Goal: Information Seeking & Learning: Learn about a topic

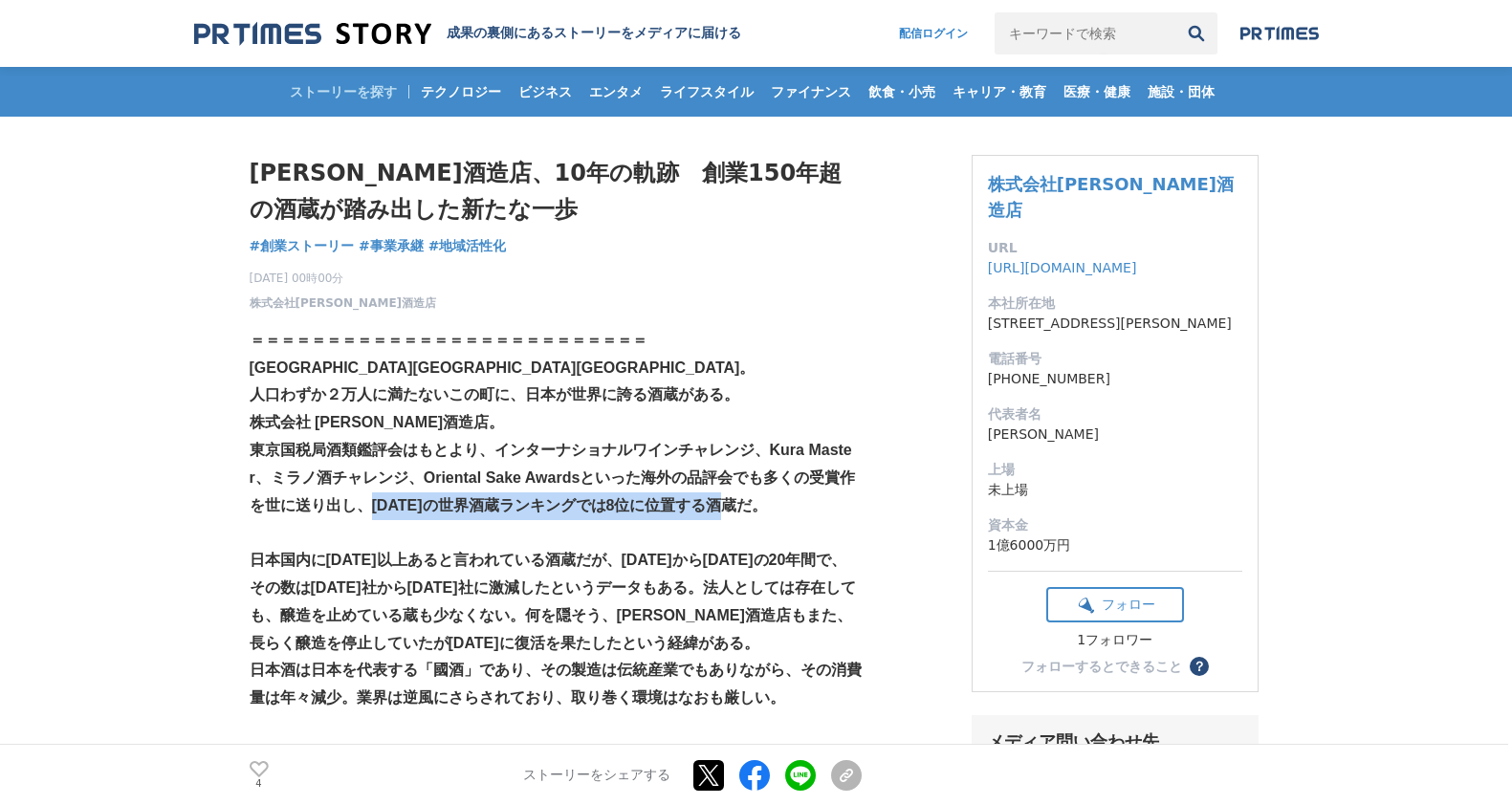
drag, startPoint x: 401, startPoint y: 504, endPoint x: 776, endPoint y: 502, distance: 375.0
click at [776, 502] on strong "東京国税局酒類鑑評会はもとより、インターナショナルワインチャレンジ、Kura Master、ミラノ酒チャレンジ、Oriental Sake Awardsといっ…" at bounding box center [553, 478] width 606 height 72
copy strong "[DATE]の世界酒蔵ランキングでは8位に位置する酒蔵"
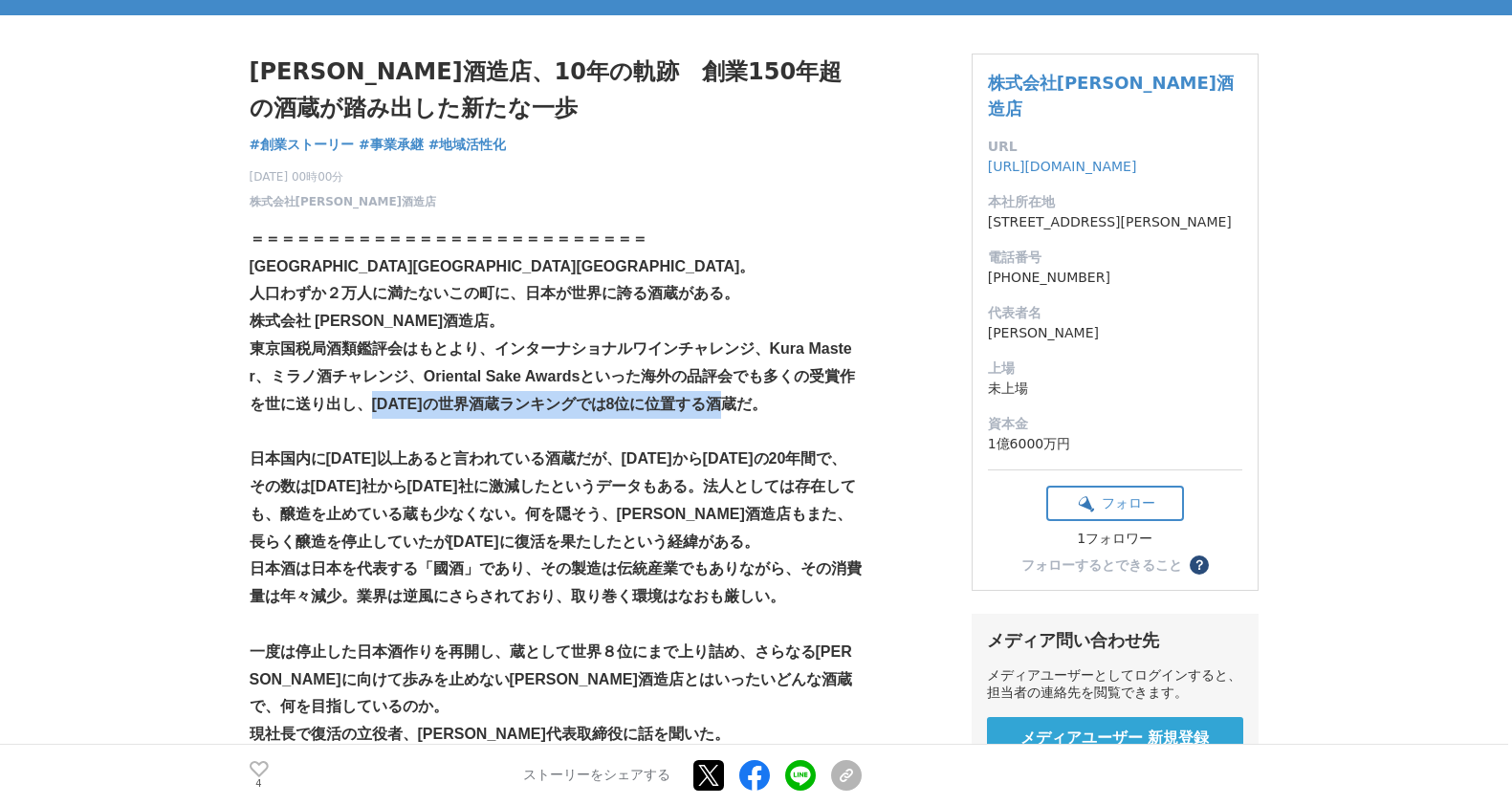
scroll to position [107, 0]
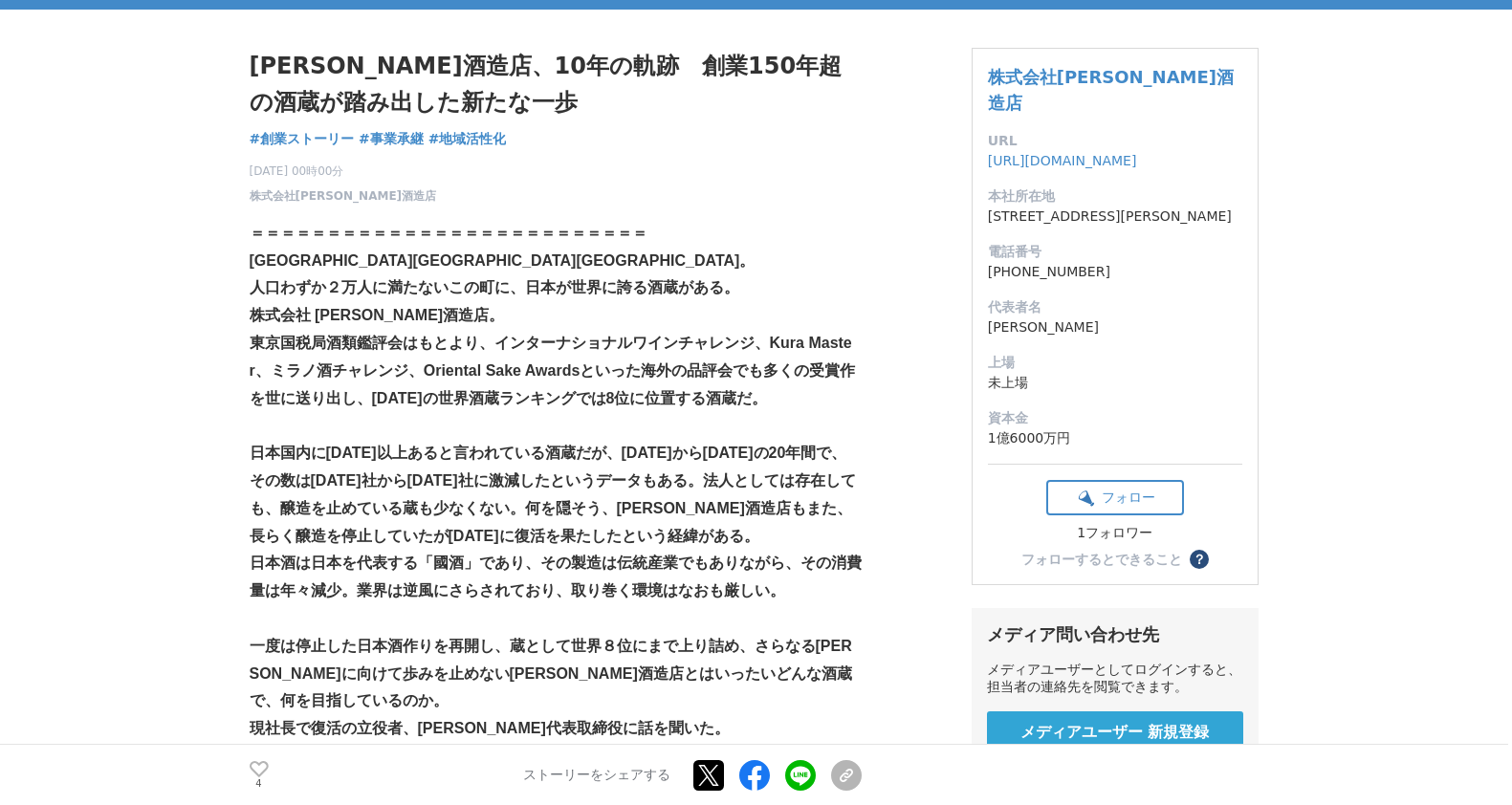
click at [529, 285] on strong "人口わずか２万人に満たないこの町に、日本が世界に誇る酒蔵がある。" at bounding box center [494, 287] width 489 height 17
drag, startPoint x: 570, startPoint y: 288, endPoint x: 622, endPoint y: 289, distance: 52.0
click at [676, 286] on strong "人口わずか２万人に満たないこの町に、日本が世界に誇る酒蔵がある。" at bounding box center [494, 287] width 489 height 17
drag, startPoint x: 529, startPoint y: 289, endPoint x: 644, endPoint y: 285, distance: 115.1
click at [647, 285] on strong "人口わずか２万人に満たないこの町に、日本が世界に誇る酒蔵がある。" at bounding box center [494, 287] width 489 height 17
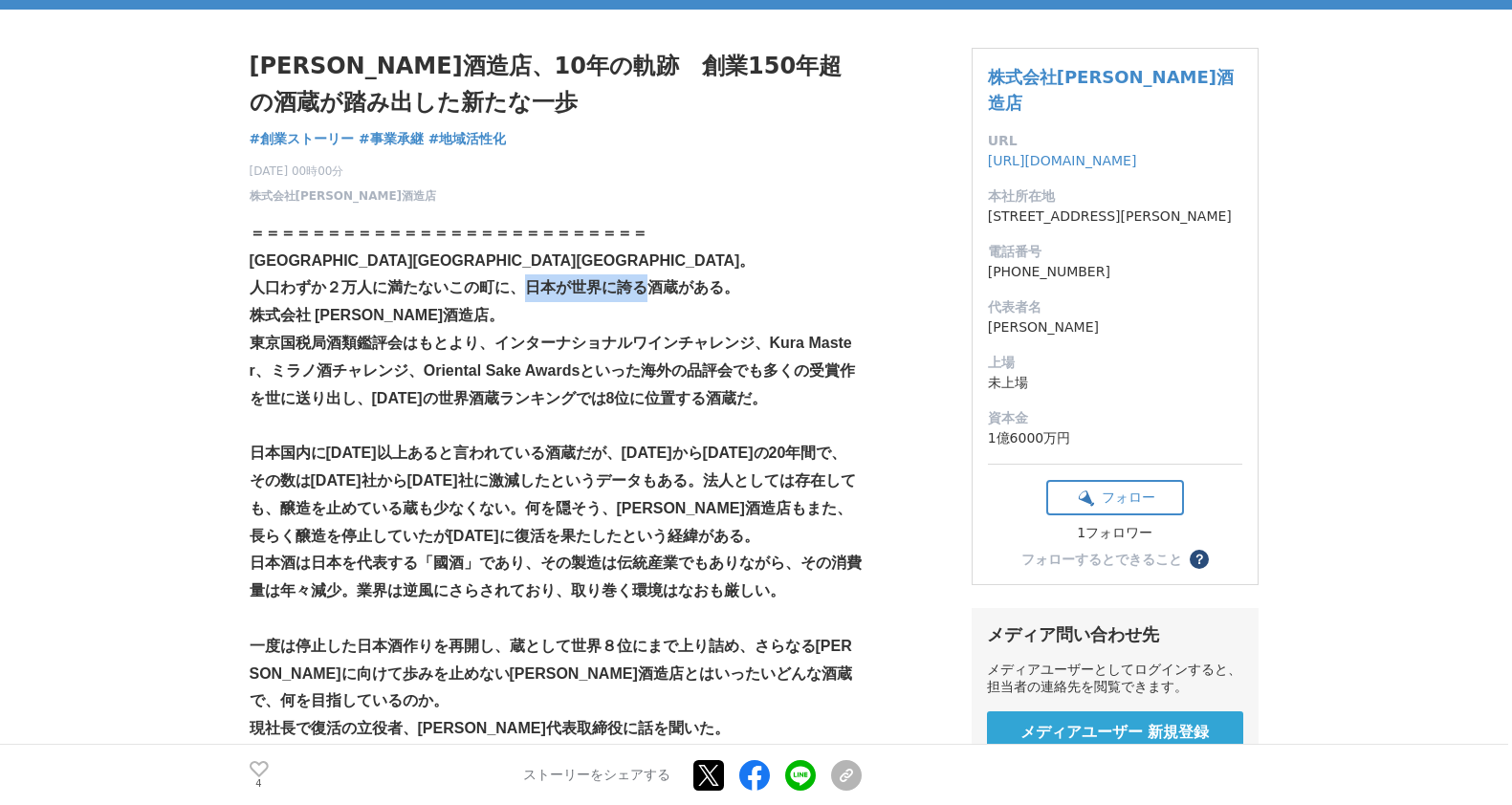
copy strong "日本が世界に誇る"
